Goal: Task Accomplishment & Management: Manage account settings

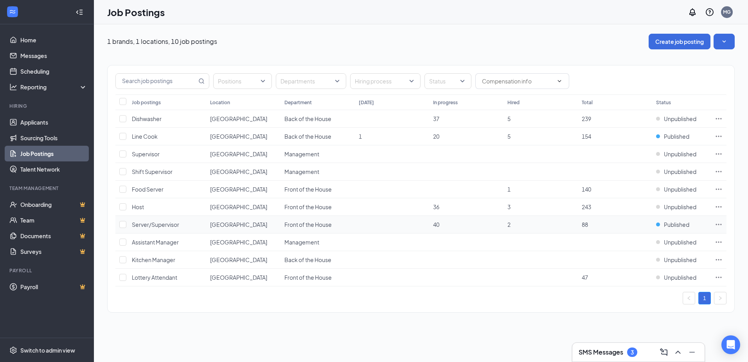
click at [719, 222] on icon "Ellipses" at bounding box center [719, 224] width 8 height 8
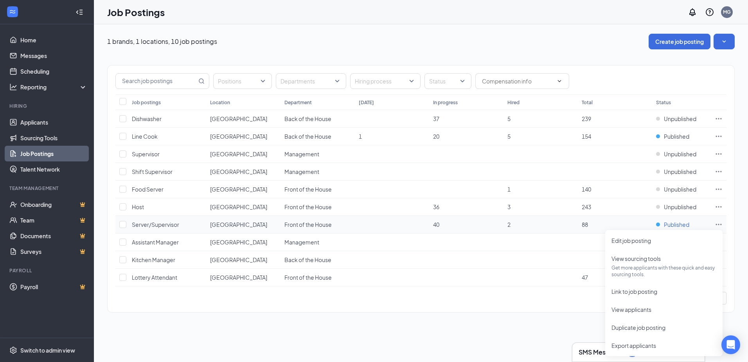
click at [670, 225] on span "Published" at bounding box center [676, 224] width 25 height 8
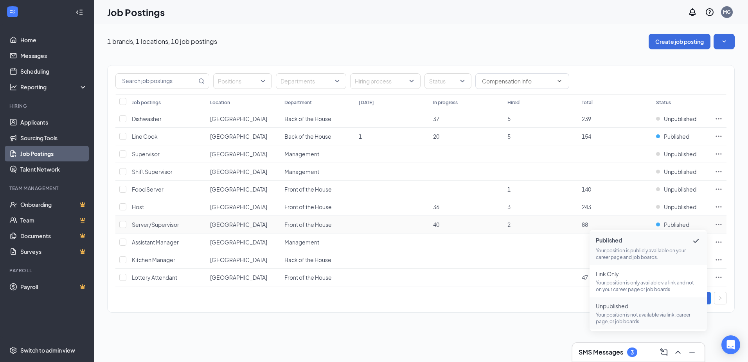
click at [631, 309] on span "Unpublished" at bounding box center [648, 306] width 105 height 8
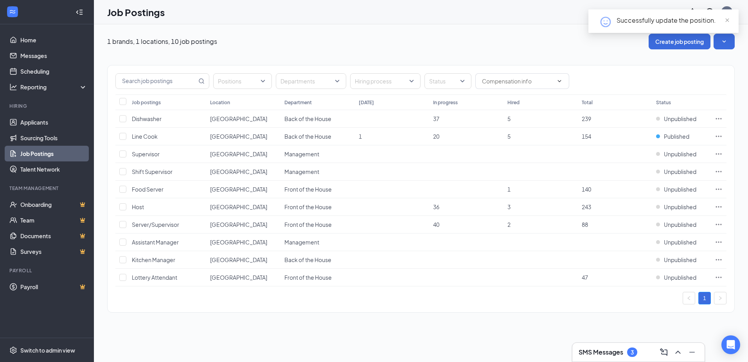
click at [613, 351] on h3 "SMS Messages" at bounding box center [601, 352] width 45 height 9
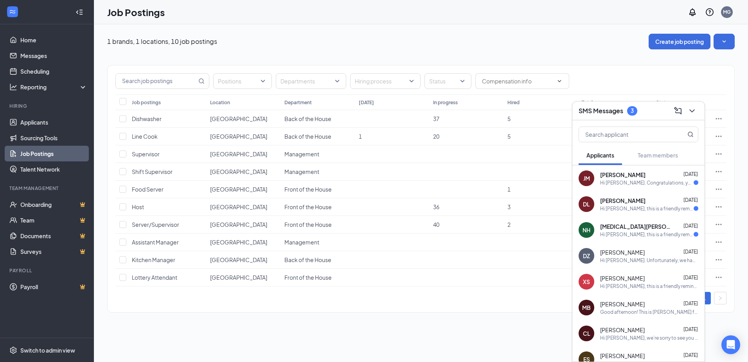
click at [641, 235] on div "Hi [PERSON_NAME], this is a friendly reminder. Your Onsite Interview with [PERS…" at bounding box center [647, 234] width 94 height 7
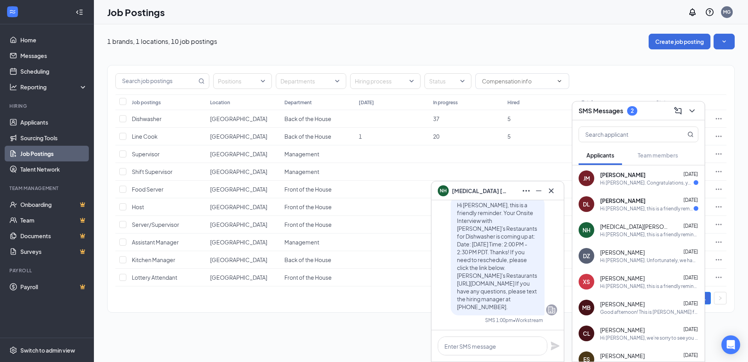
click at [642, 207] on div "Hi [PERSON_NAME], this is a friendly reminder. Your Onsite Interview with [PERS…" at bounding box center [647, 208] width 94 height 7
click at [641, 185] on div "Hi [PERSON_NAME]. Congratulations, your meeting with [PERSON_NAME]'s Restaurant…" at bounding box center [647, 182] width 94 height 7
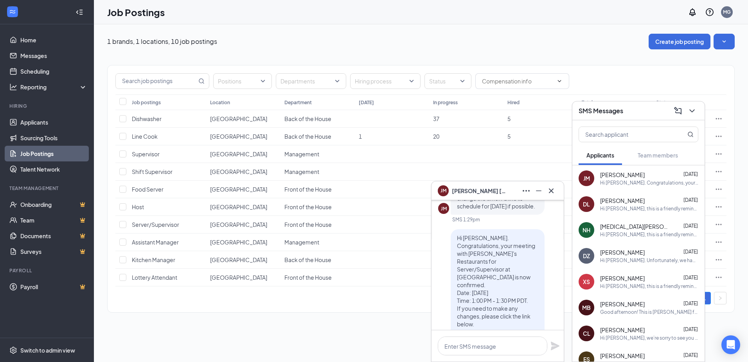
scroll to position [-78, 0]
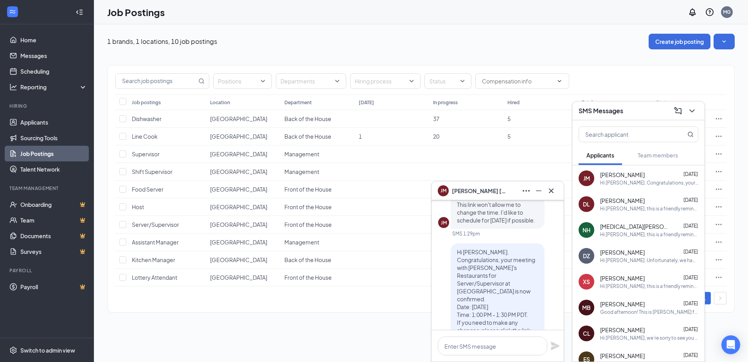
click at [345, 319] on div "Positions Departments Hiring process Status Job postings Location Department [D…" at bounding box center [421, 184] width 628 height 271
click at [294, 49] on div "1 brands, 1 locations, 10 job postings Create job posting" at bounding box center [421, 42] width 628 height 16
click at [692, 110] on icon "ChevronDown" at bounding box center [692, 110] width 9 height 9
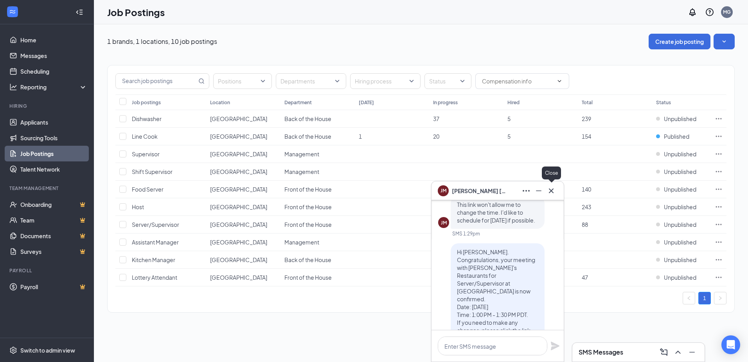
click at [552, 190] on icon "Cross" at bounding box center [551, 190] width 9 height 9
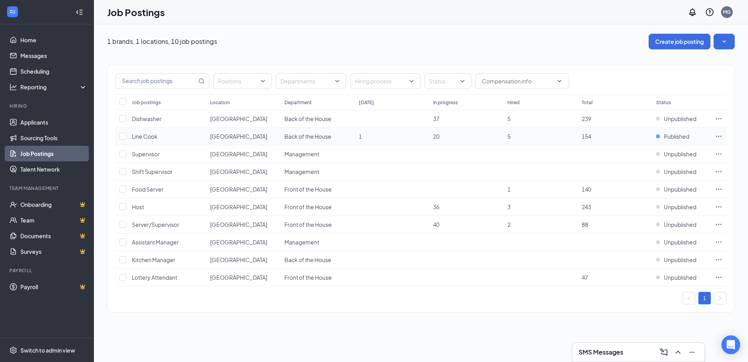
click at [717, 136] on icon "Ellipses" at bounding box center [719, 136] width 8 height 8
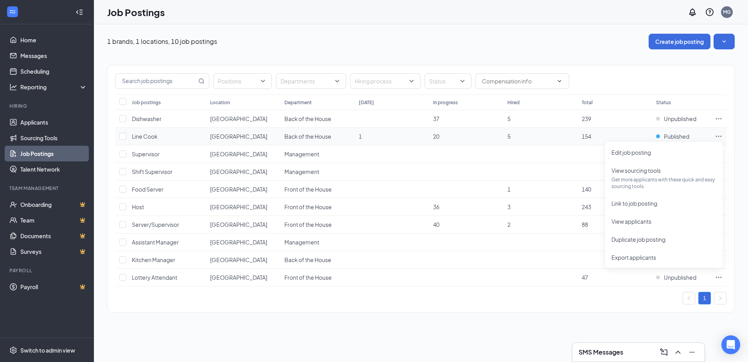
click at [597, 130] on td "154" at bounding box center [615, 137] width 74 height 18
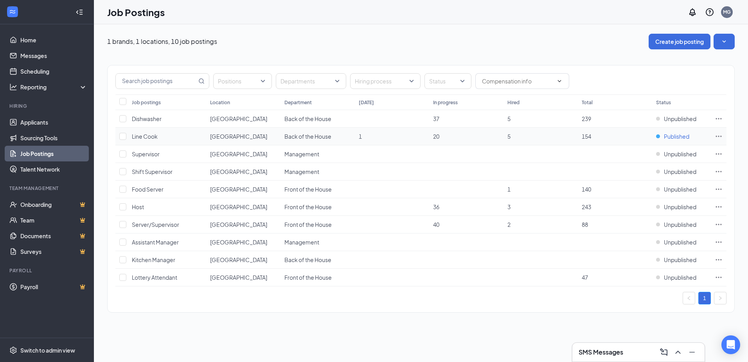
click at [661, 137] on div "Published" at bounding box center [672, 136] width 33 height 8
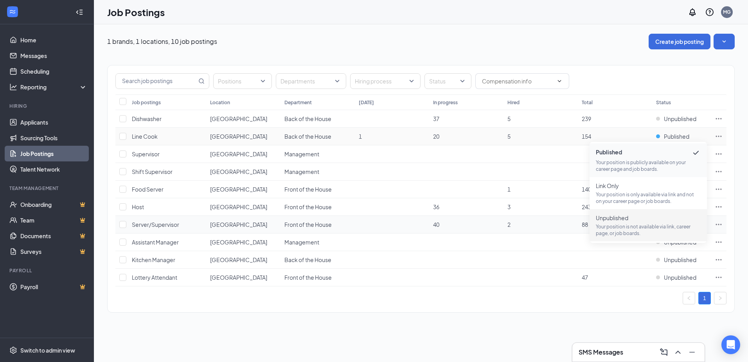
click at [632, 222] on span "Unpublished Your position is not available via link, career page, or job boards." at bounding box center [648, 225] width 105 height 23
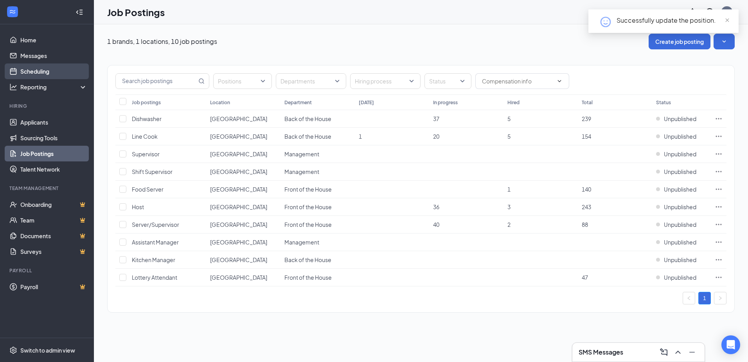
click at [40, 75] on link "Scheduling" at bounding box center [53, 71] width 67 height 16
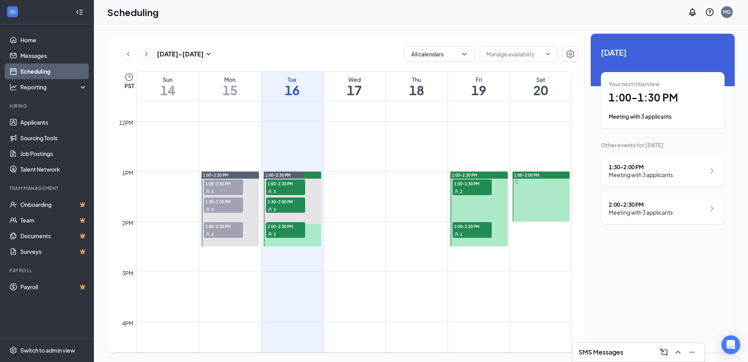
scroll to position [580, 0]
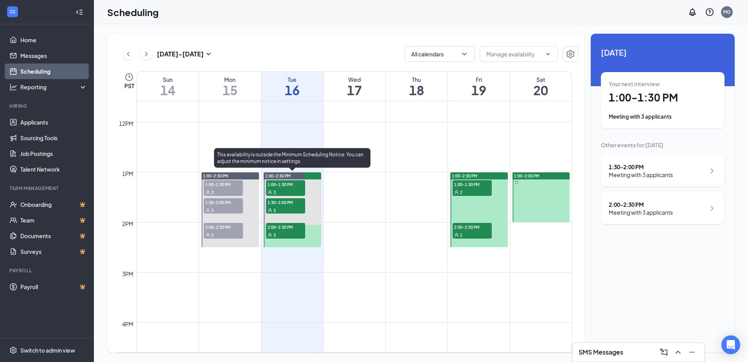
click at [288, 186] on span "1:00-1:30 PM" at bounding box center [285, 184] width 39 height 8
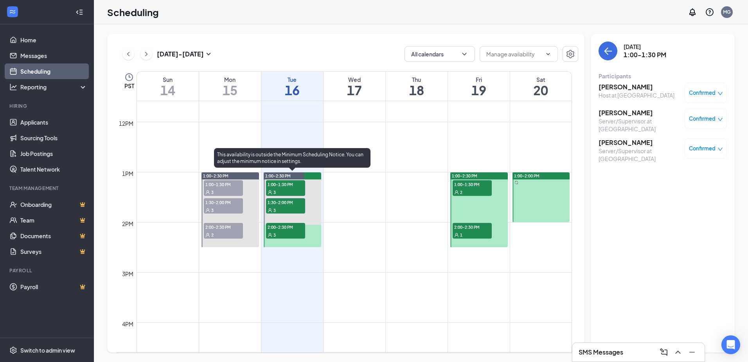
click at [289, 208] on div "3" at bounding box center [285, 210] width 39 height 8
click at [281, 231] on div "3" at bounding box center [285, 235] width 39 height 8
